Goal: Information Seeking & Learning: Check status

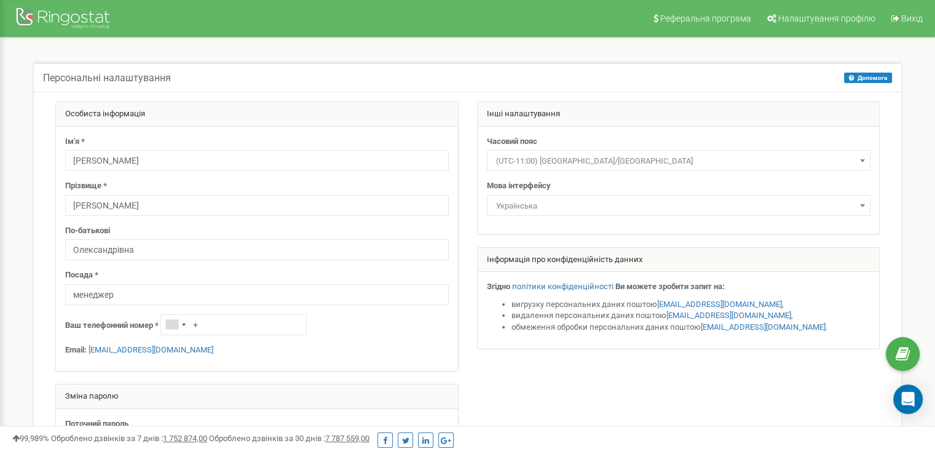
click at [203, 13] on nav "Реферальна програма Налаштування профілю Вихід" at bounding box center [467, 18] width 935 height 37
drag, startPoint x: 60, startPoint y: 11, endPoint x: 52, endPoint y: 1, distance: 13.5
click at [59, 9] on div at bounding box center [64, 20] width 98 height 30
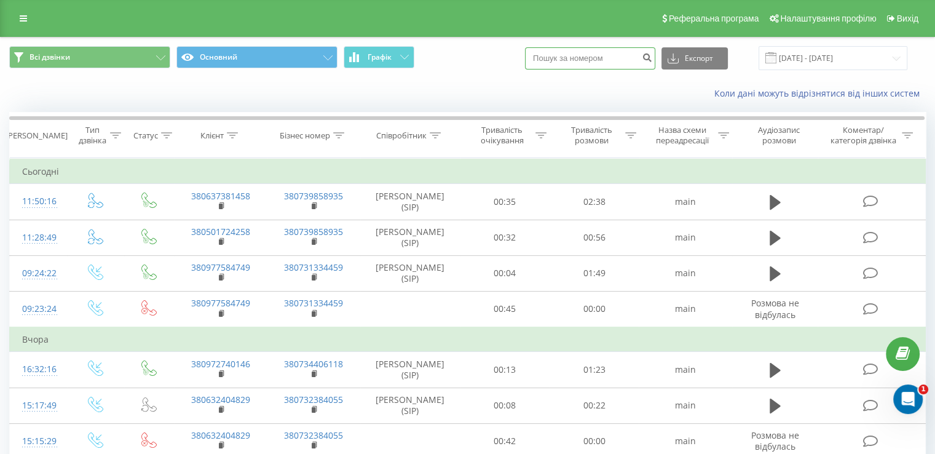
click at [605, 53] on input at bounding box center [590, 58] width 130 height 22
type input "0963091057"
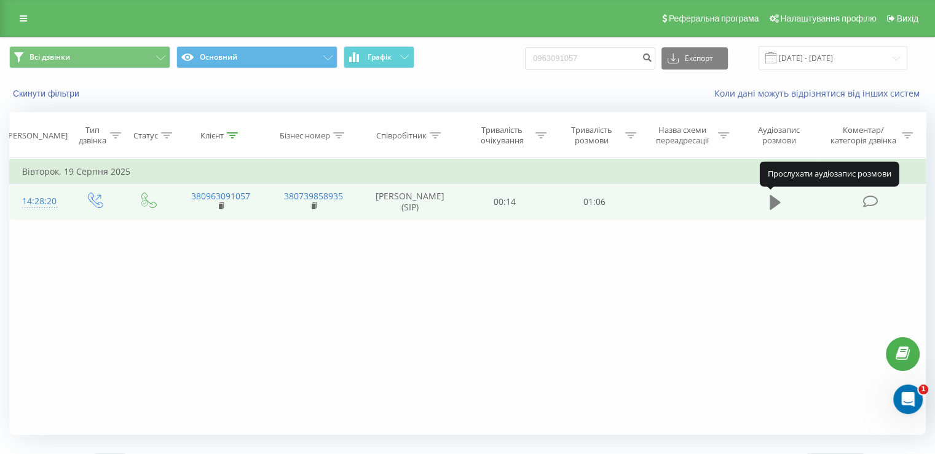
click at [771, 204] on icon at bounding box center [775, 202] width 11 height 15
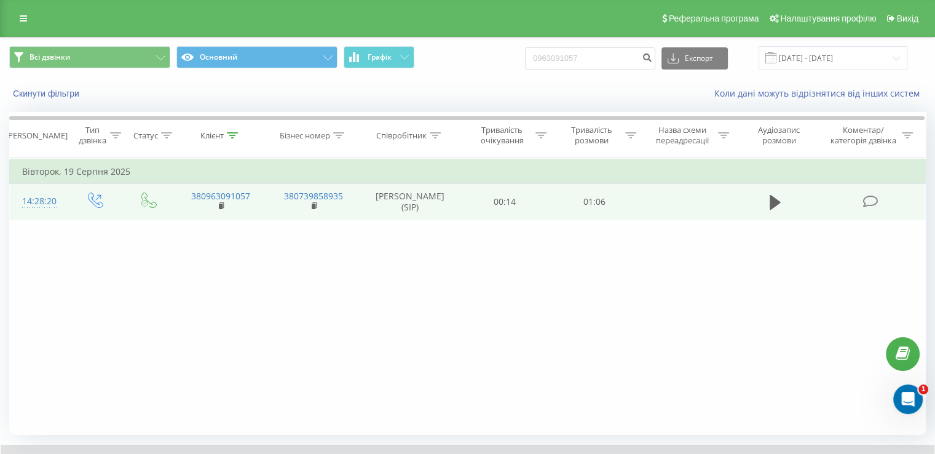
click at [874, 248] on div "Фільтрувати за умовою Дорівнює Введіть значення Скасувати OK Фільтрувати за умо…" at bounding box center [467, 296] width 917 height 277
click at [770, 202] on icon at bounding box center [775, 202] width 11 height 15
click at [774, 199] on icon at bounding box center [775, 202] width 11 height 15
click at [773, 200] on icon at bounding box center [775, 202] width 11 height 15
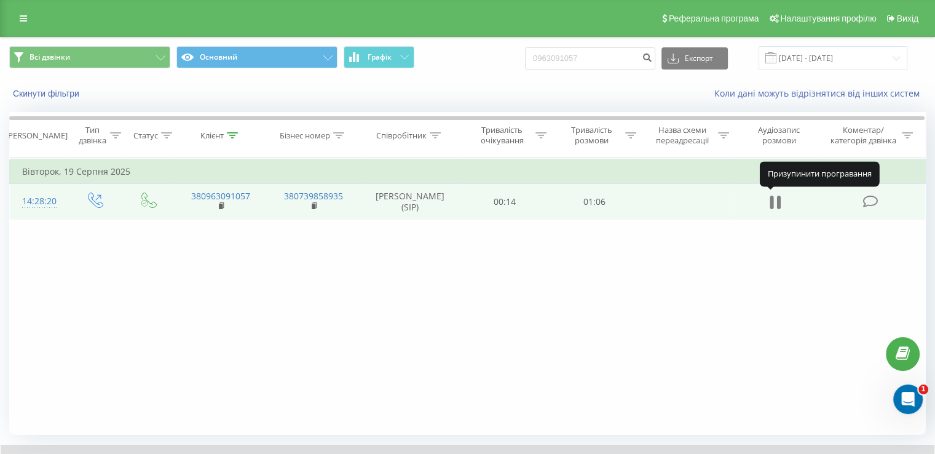
click at [774, 202] on icon at bounding box center [775, 202] width 11 height 17
